Goal: Navigation & Orientation: Find specific page/section

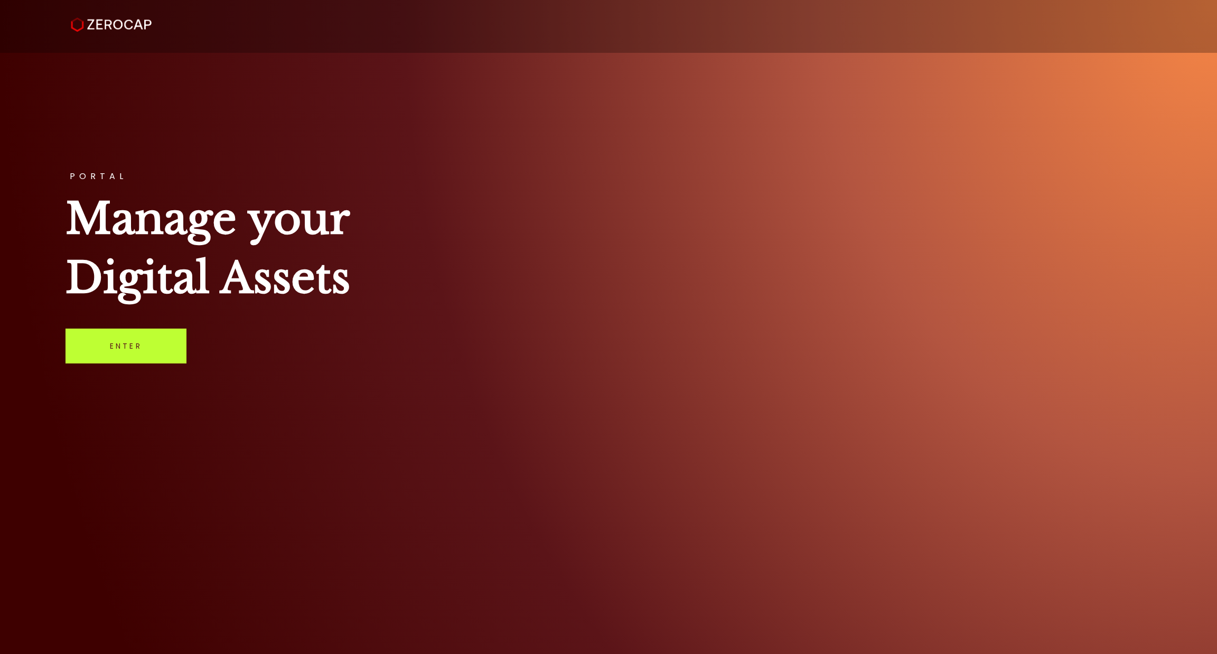
click at [155, 343] on link "Enter" at bounding box center [125, 346] width 121 height 35
